Goal: Task Accomplishment & Management: Complete application form

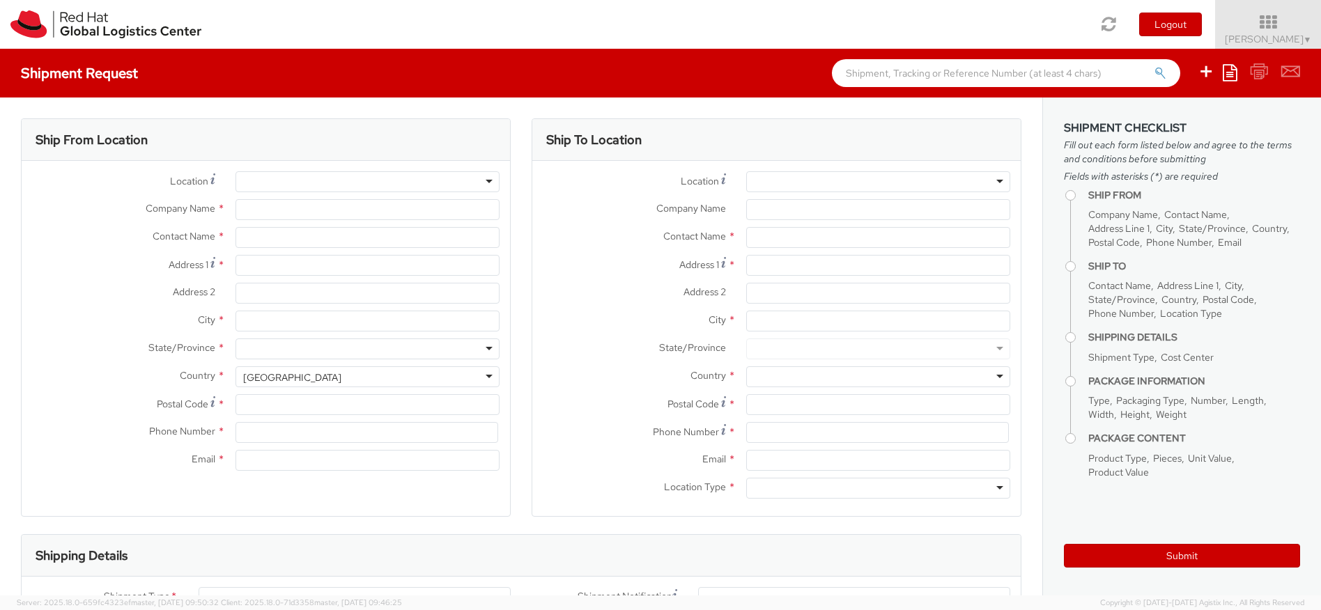
select select "947"
select select
type input "Red Hat, S.L"
type input "[PERSON_NAME]"
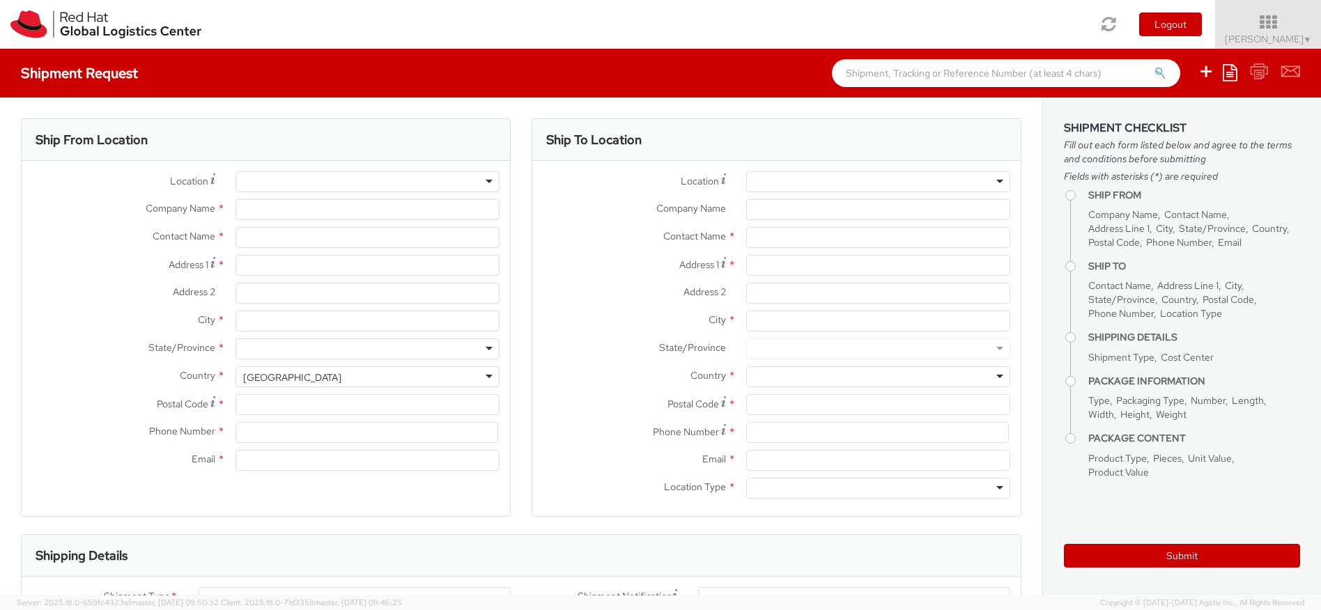
type input "[STREET_ADDRESS][PERSON_NAME]"
type input "3rd Floor"
type input "[GEOGRAPHIC_DATA]"
type input "08021"
type input "34932204205"
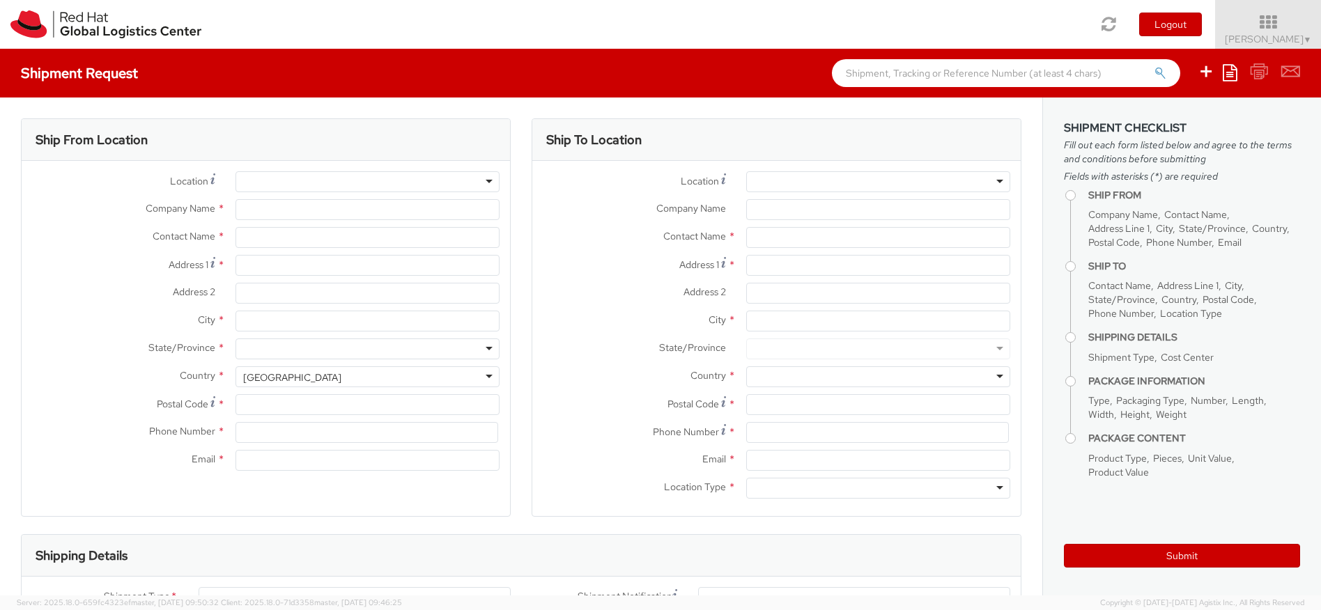
type input "[EMAIL_ADDRESS][DOMAIN_NAME]"
select select "CM"
select select "KGS"
